Goal: Obtain resource: Download file/media

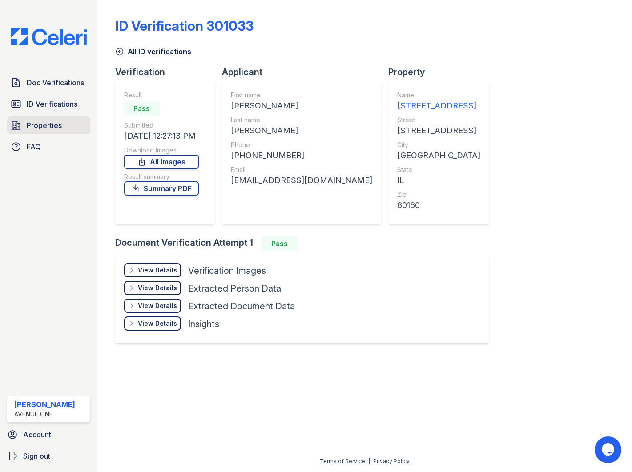
click at [61, 128] on span "Properties" at bounding box center [44, 125] width 35 height 11
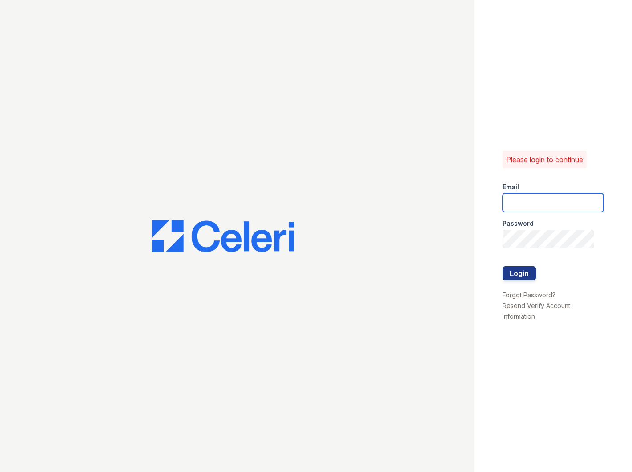
type input "serena@av1m.com"
click at [537, 255] on div at bounding box center [552, 258] width 101 height 18
click at [520, 270] on button "Login" at bounding box center [518, 273] width 33 height 14
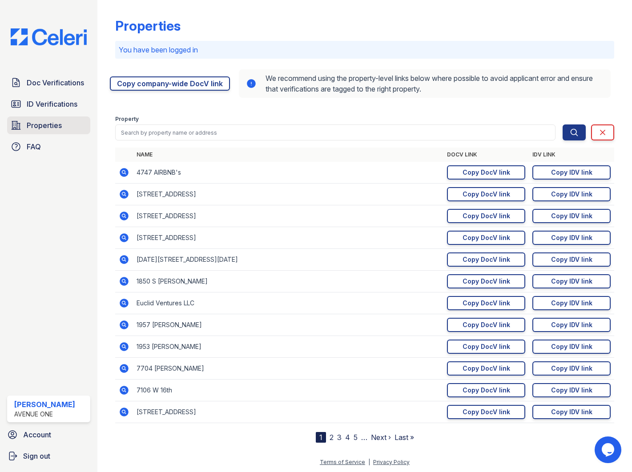
click at [51, 126] on span "Properties" at bounding box center [44, 125] width 35 height 11
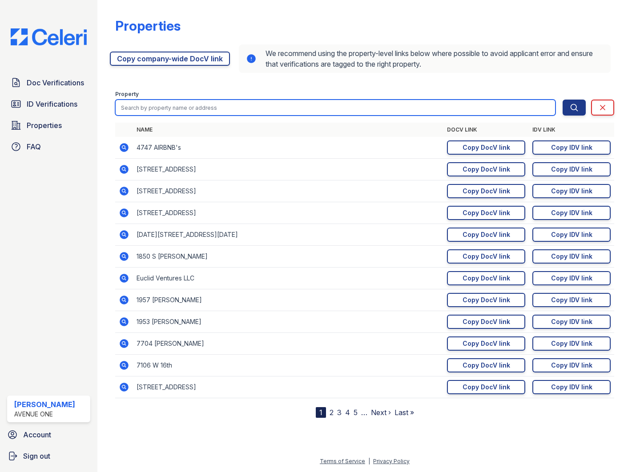
click at [213, 108] on input "search" at bounding box center [335, 108] width 440 height 16
type input "1450"
click at [563, 100] on button "Search" at bounding box center [574, 108] width 23 height 16
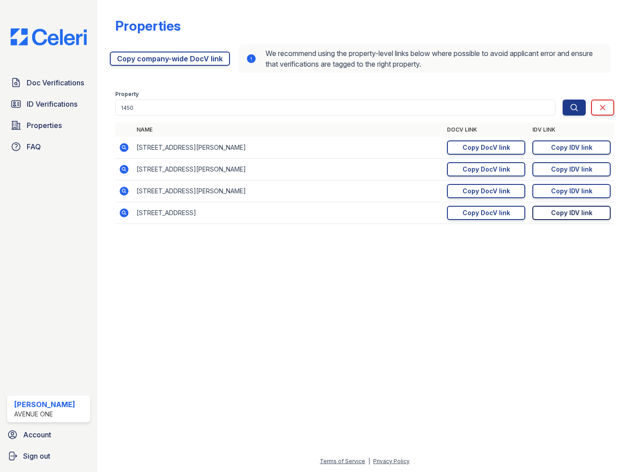
click at [543, 212] on link "Copy IDV link Copy link" at bounding box center [571, 213] width 78 height 14
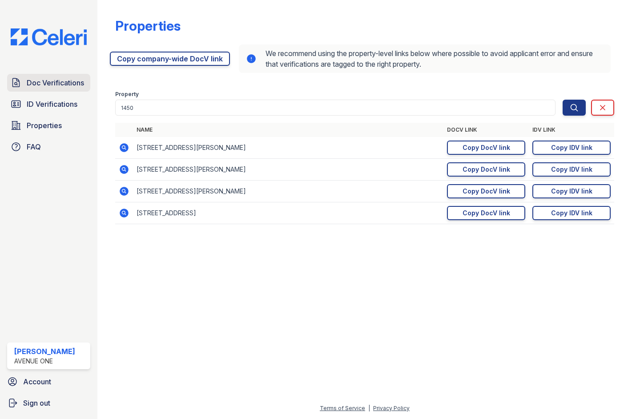
click at [62, 89] on link "Doc Verifications" at bounding box center [48, 83] width 83 height 18
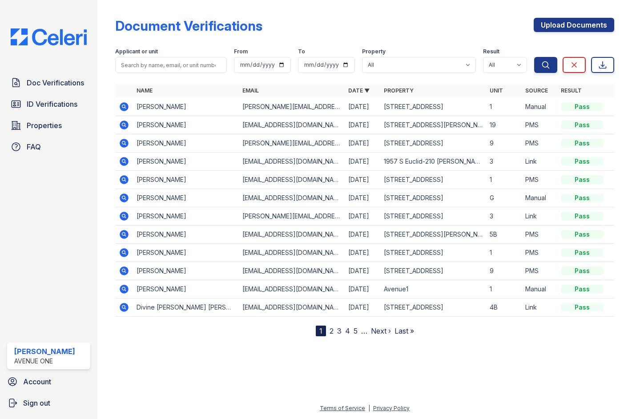
click at [123, 143] on icon at bounding box center [123, 142] width 2 height 2
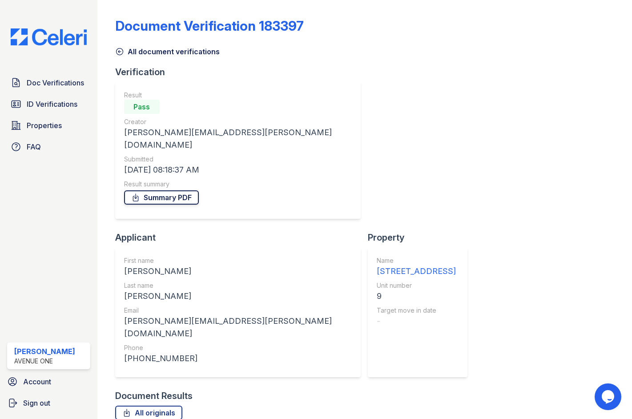
click at [174, 190] on link "Summary PDF" at bounding box center [161, 197] width 75 height 14
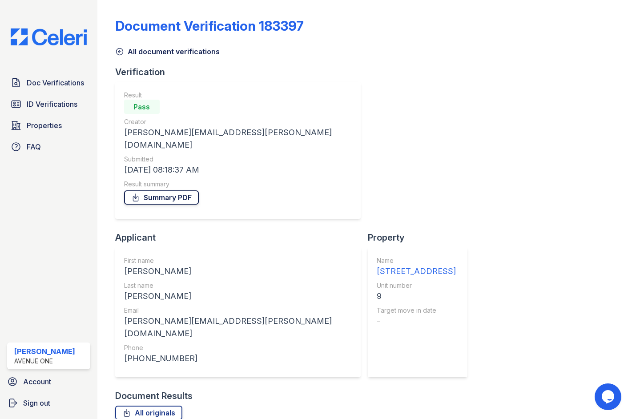
click at [167, 190] on link "Summary PDF" at bounding box center [161, 197] width 75 height 14
